Goal: Check status: Check status

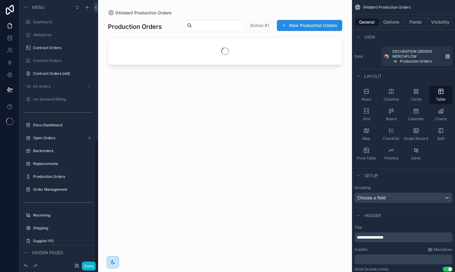
scroll to position [296, 0]
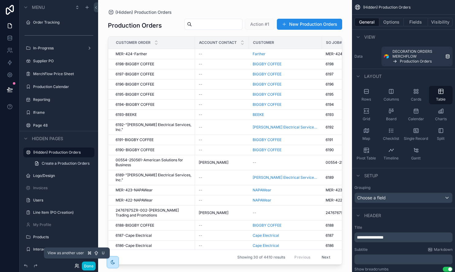
click at [76, 265] on icon at bounding box center [77, 265] width 5 height 5
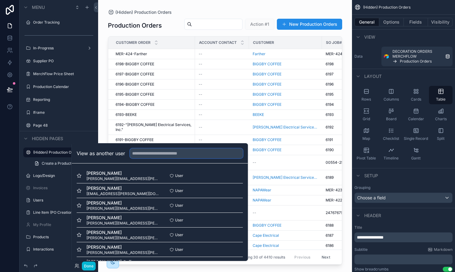
click at [154, 153] on input "text" at bounding box center [186, 153] width 113 height 10
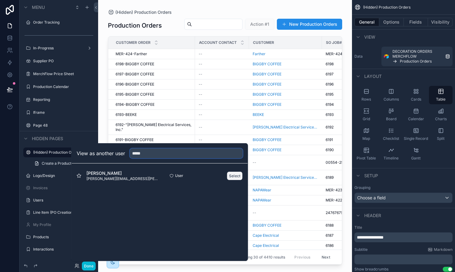
type input "*****"
click at [236, 177] on button "Select" at bounding box center [235, 175] width 16 height 9
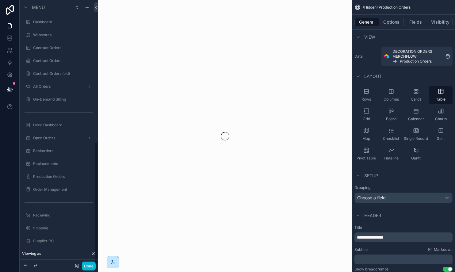
scroll to position [306, 0]
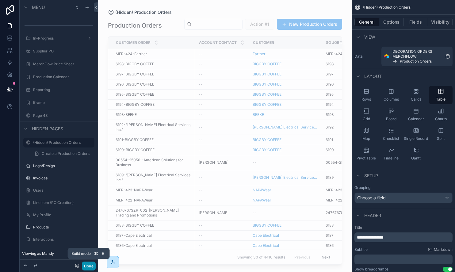
click at [88, 266] on button "Done" at bounding box center [89, 266] width 14 height 9
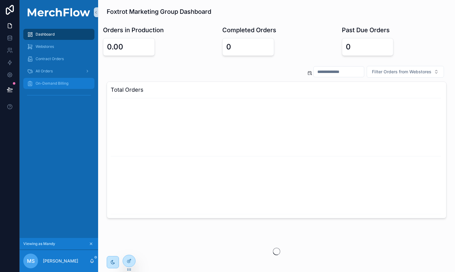
click at [48, 86] on div "On-Demand Billing" at bounding box center [59, 84] width 64 height 10
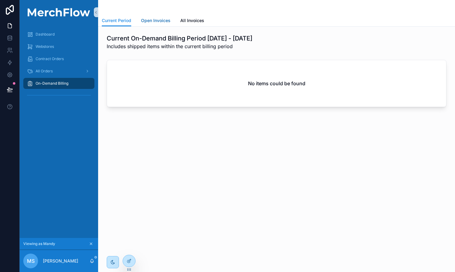
click at [154, 21] on span "Open Invoices" at bounding box center [155, 20] width 29 height 6
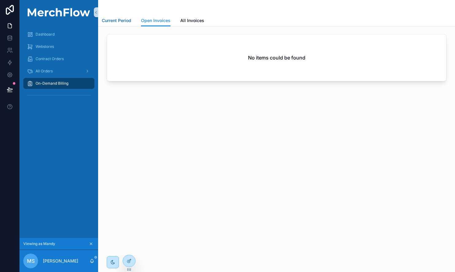
click at [117, 21] on span "Current Period" at bounding box center [116, 20] width 29 height 6
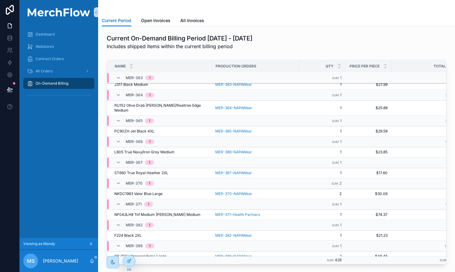
scroll to position [4012, 19]
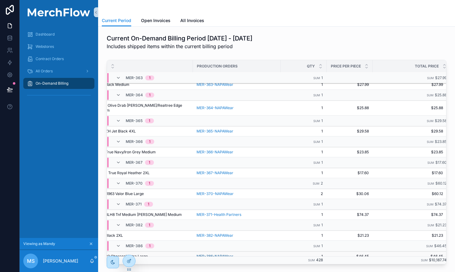
click at [198, 254] on span "MER-386-NAPAWear" at bounding box center [215, 256] width 37 height 5
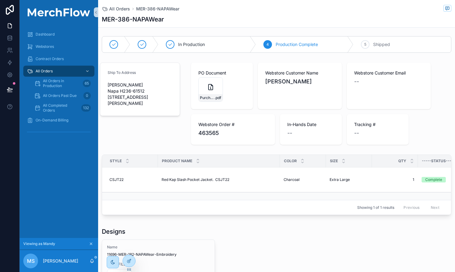
click at [126, 20] on h1 "MER-386-NAPAWear" at bounding box center [133, 19] width 62 height 9
